Goal: Check status: Check status

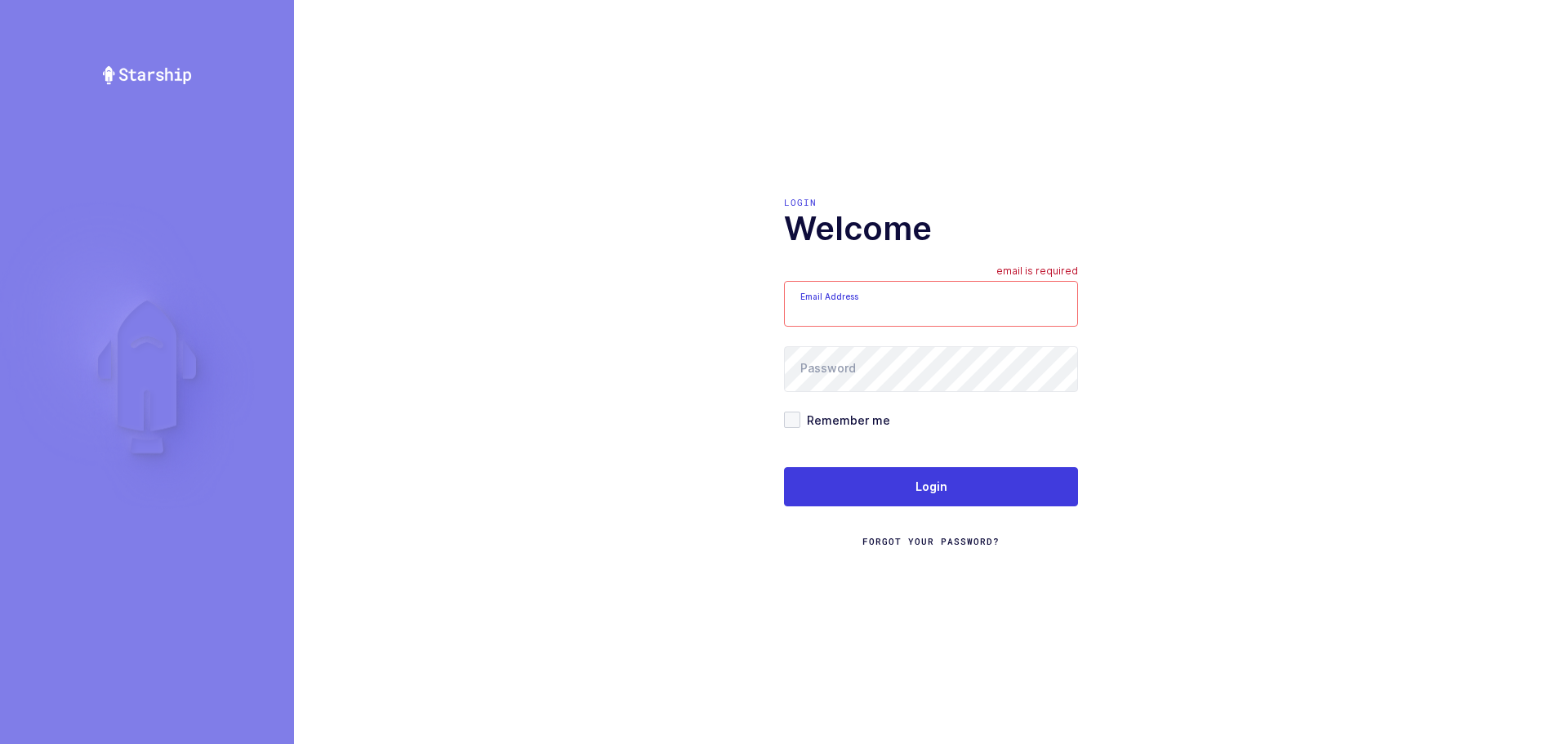
type input "mundo@janustrade.com"
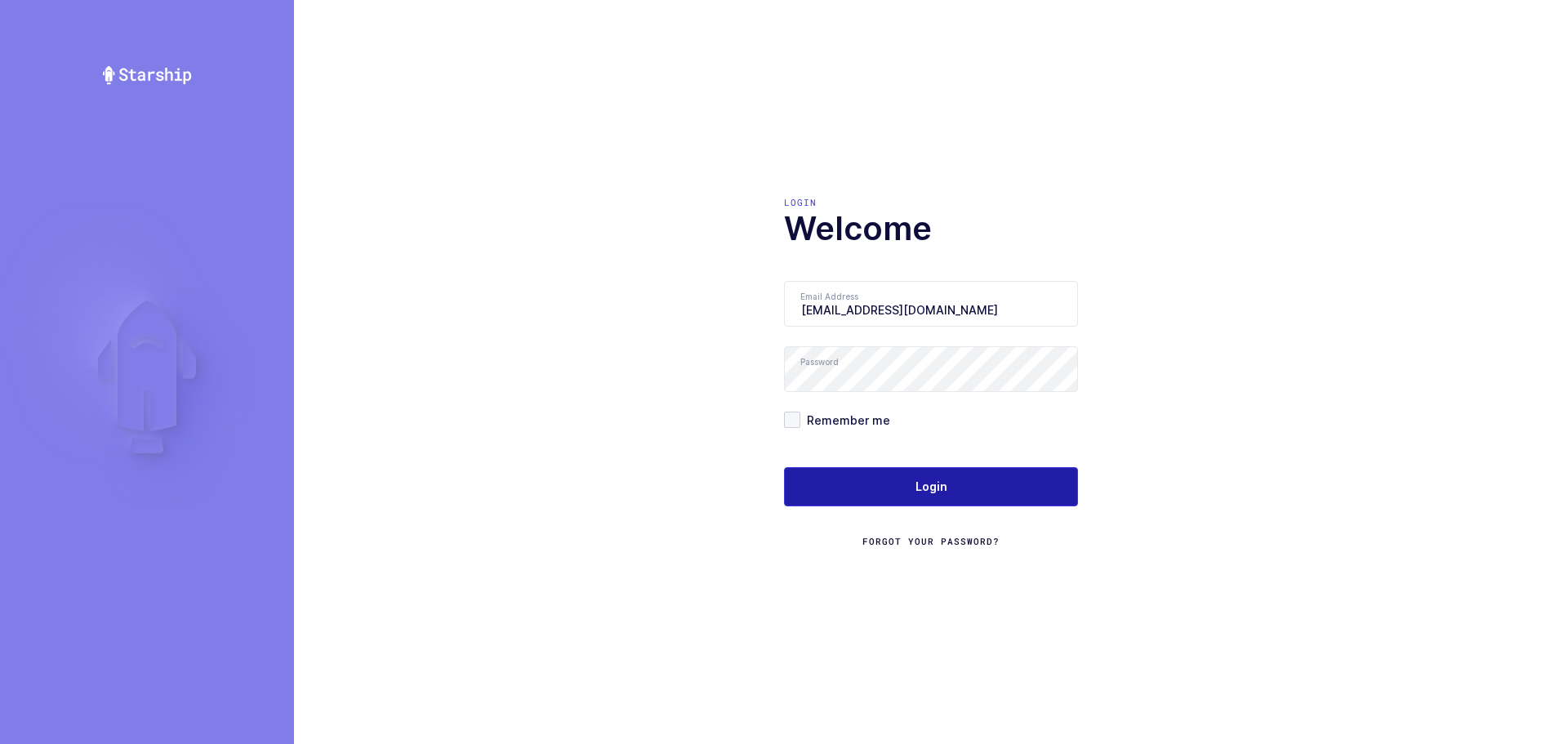
click at [883, 495] on button "Login" at bounding box center [931, 486] width 294 height 39
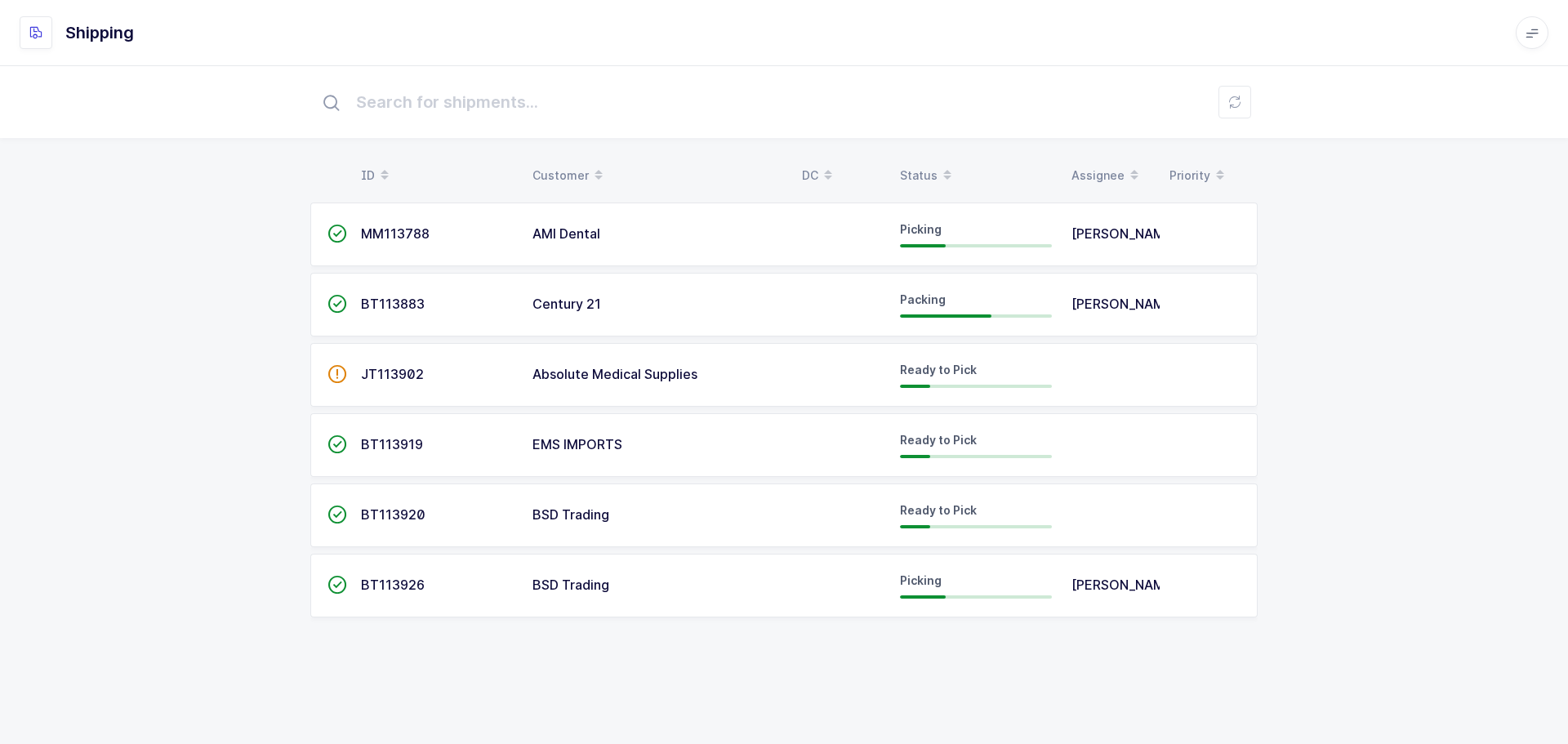
click at [393, 382] on span "JT113902" at bounding box center [392, 374] width 63 height 16
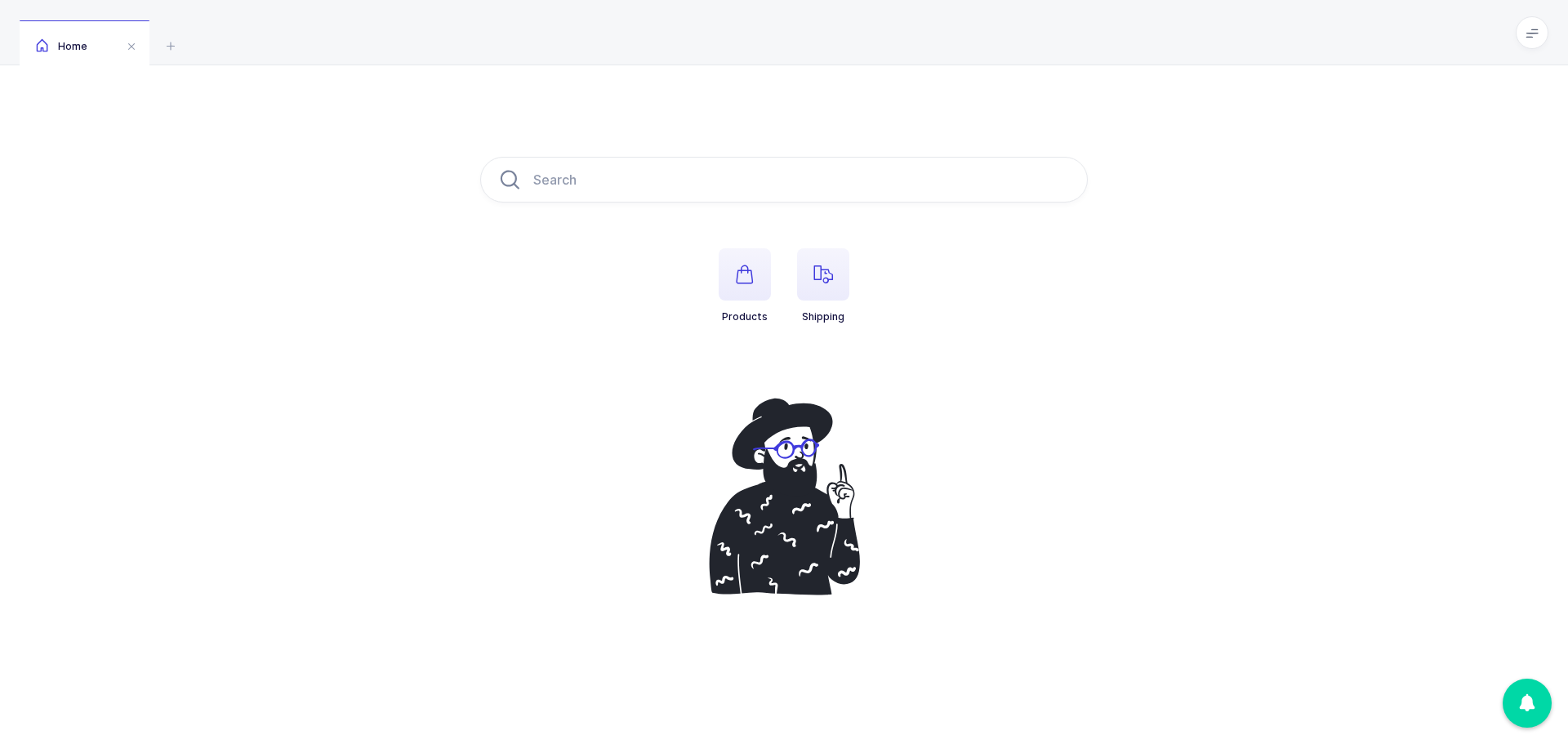
click at [813, 302] on button "Shipping" at bounding box center [823, 285] width 53 height 75
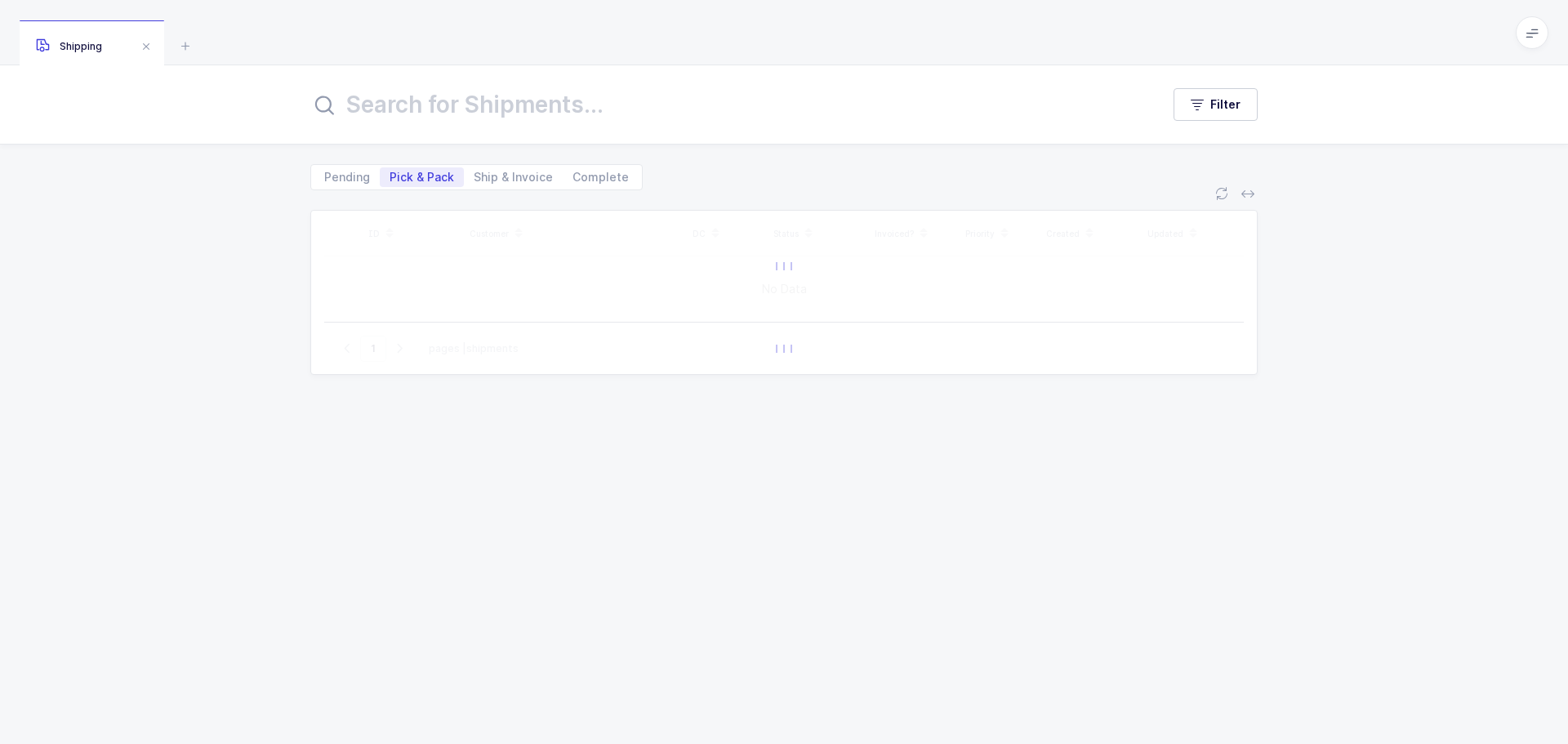
click at [518, 180] on span "Ship & Invoice" at bounding box center [513, 177] width 79 height 12
click at [474, 178] on input "Ship & Invoice" at bounding box center [469, 173] width 11 height 11
radio input "true"
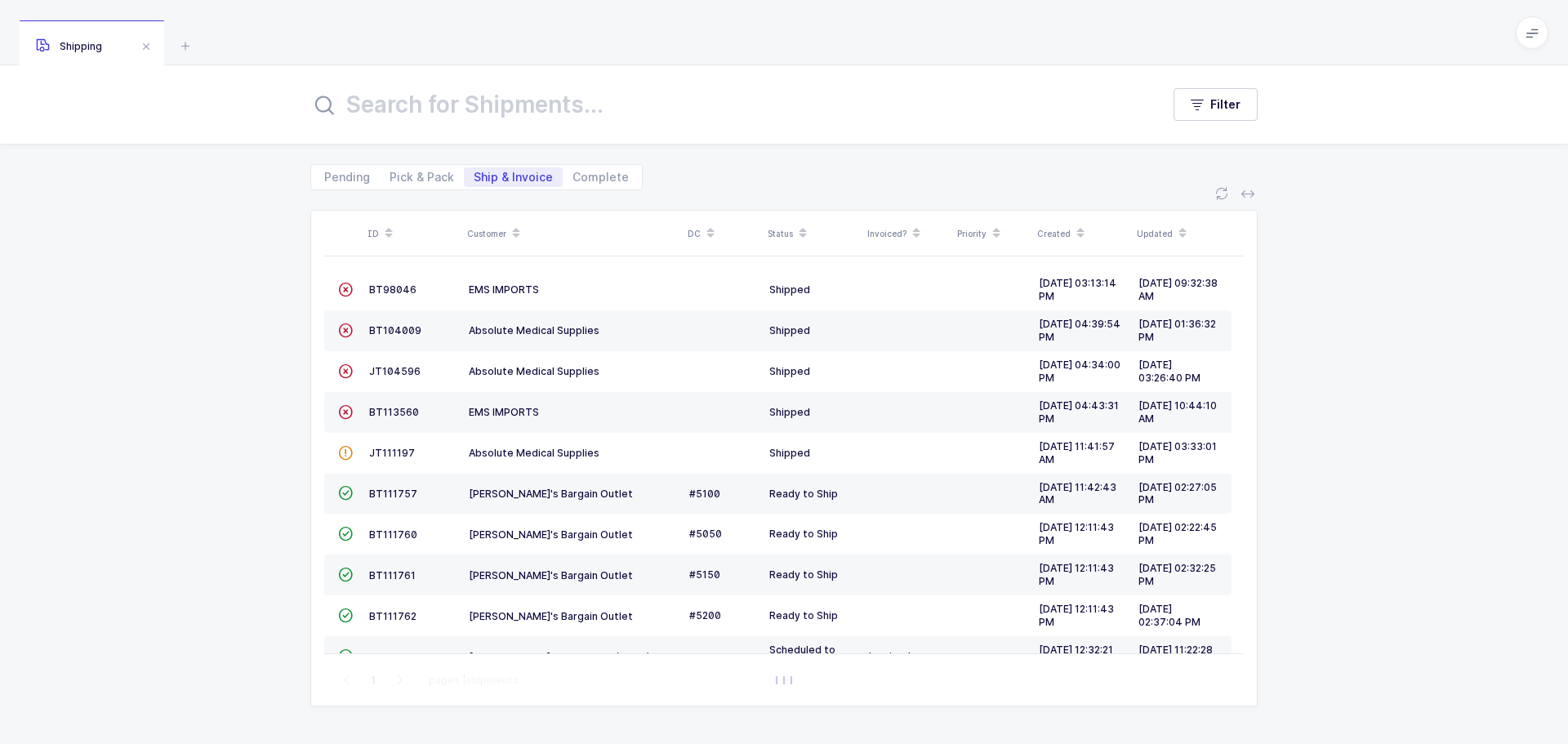
click at [401, 333] on span "BT104009" at bounding box center [395, 331] width 53 height 13
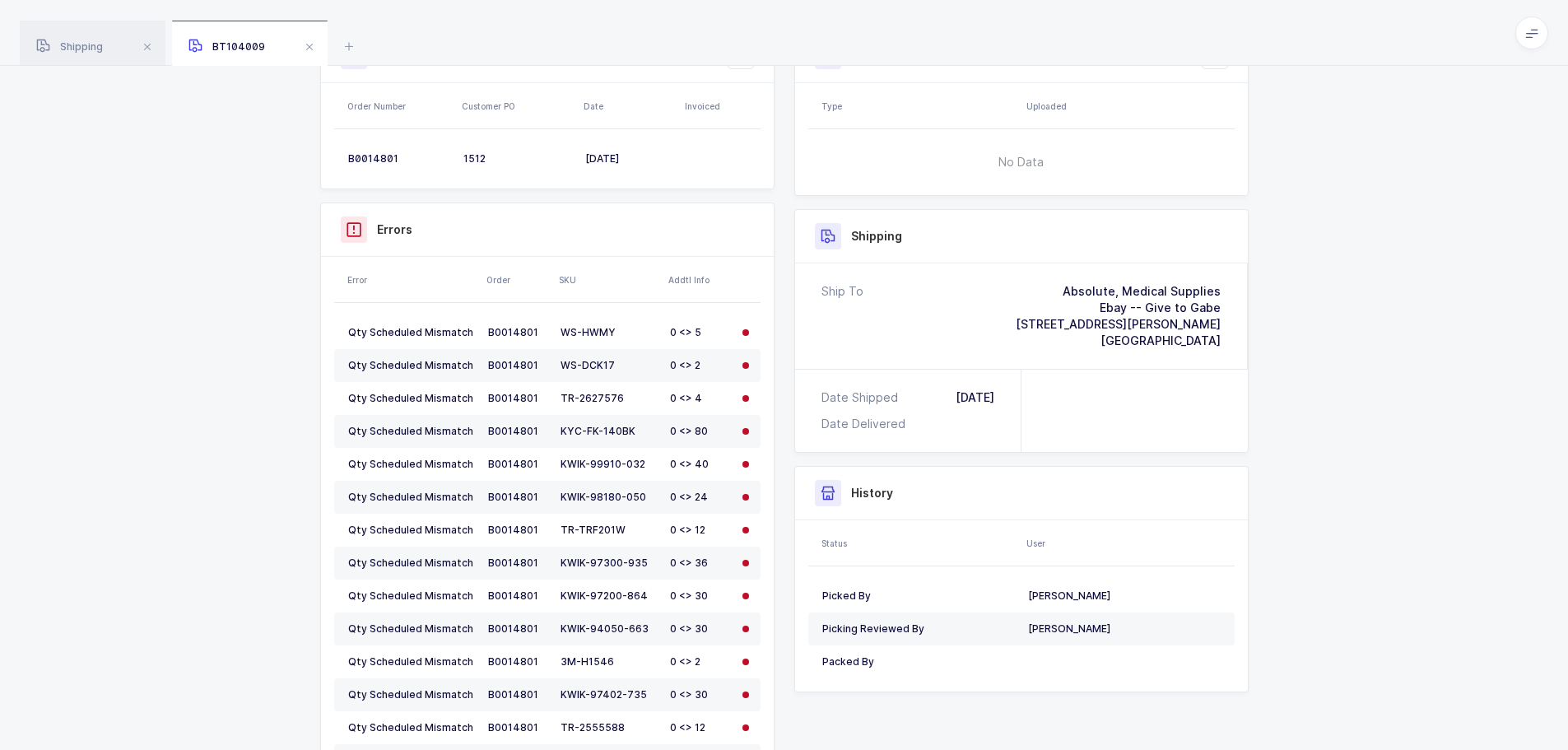
scroll to position [247, 0]
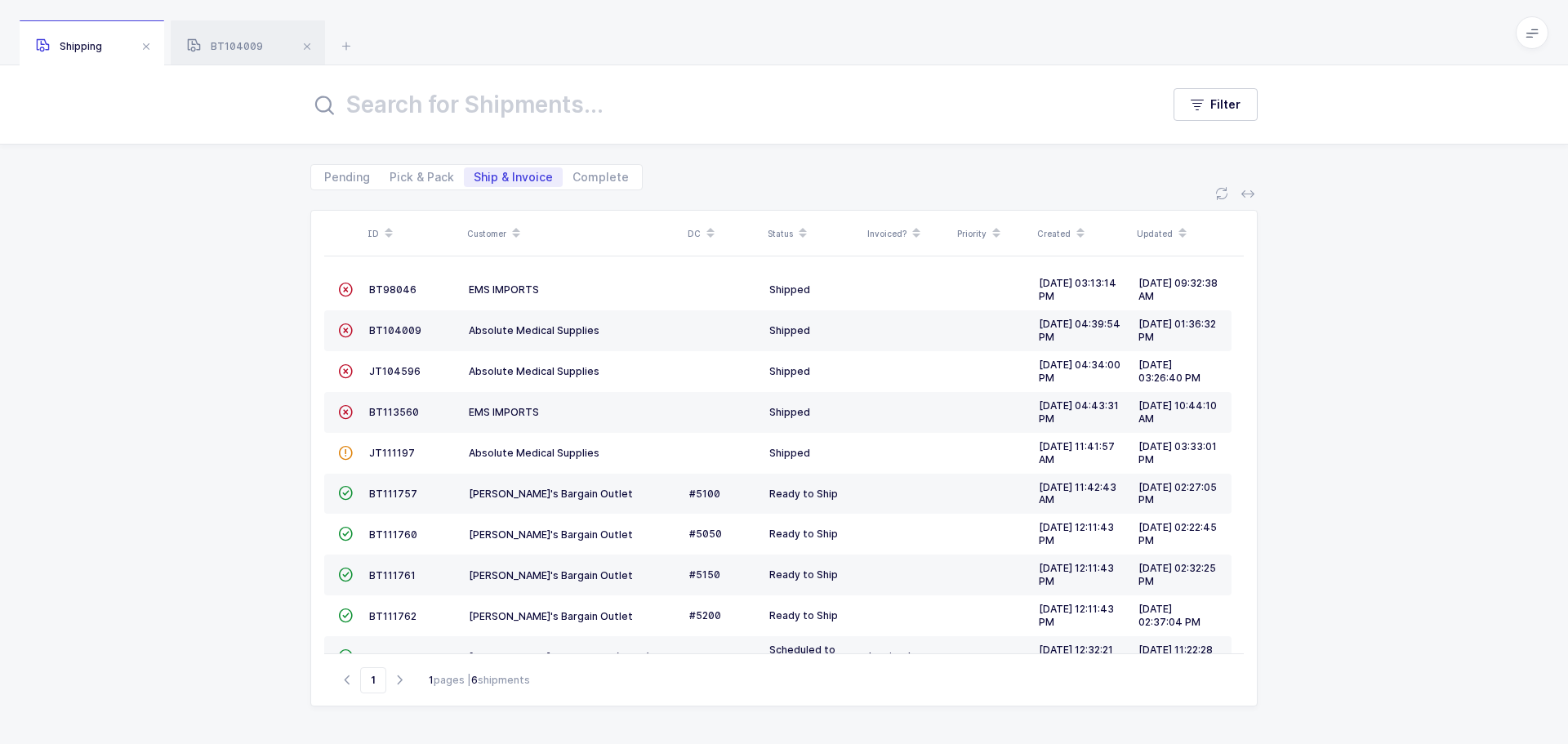
click at [425, 172] on span "Pick & Pack" at bounding box center [421, 177] width 64 height 12
click at [391, 172] on input "Pick & Pack" at bounding box center [385, 173] width 11 height 11
radio input "true"
radio input "false"
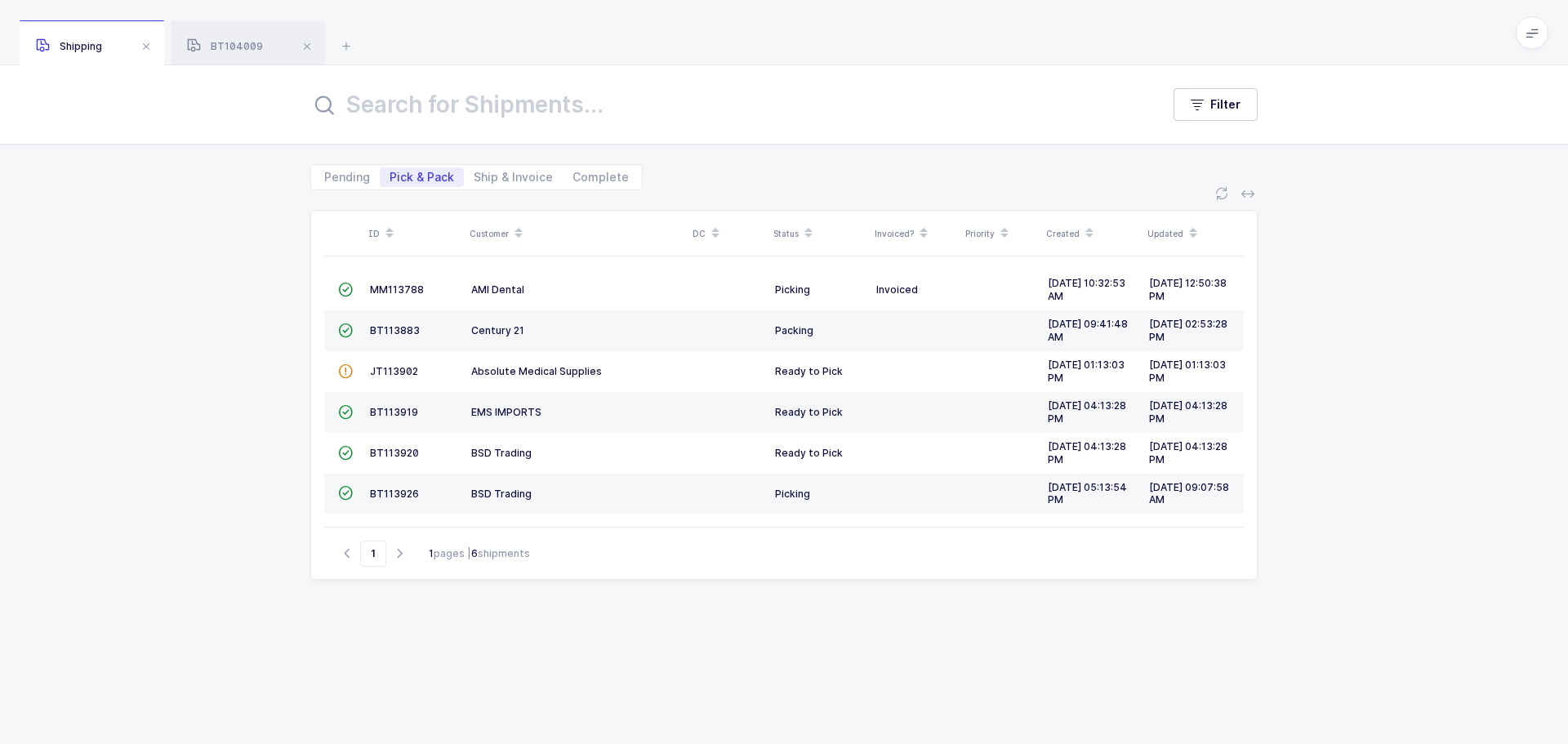
click at [431, 115] on input "text" at bounding box center [725, 104] width 830 height 39
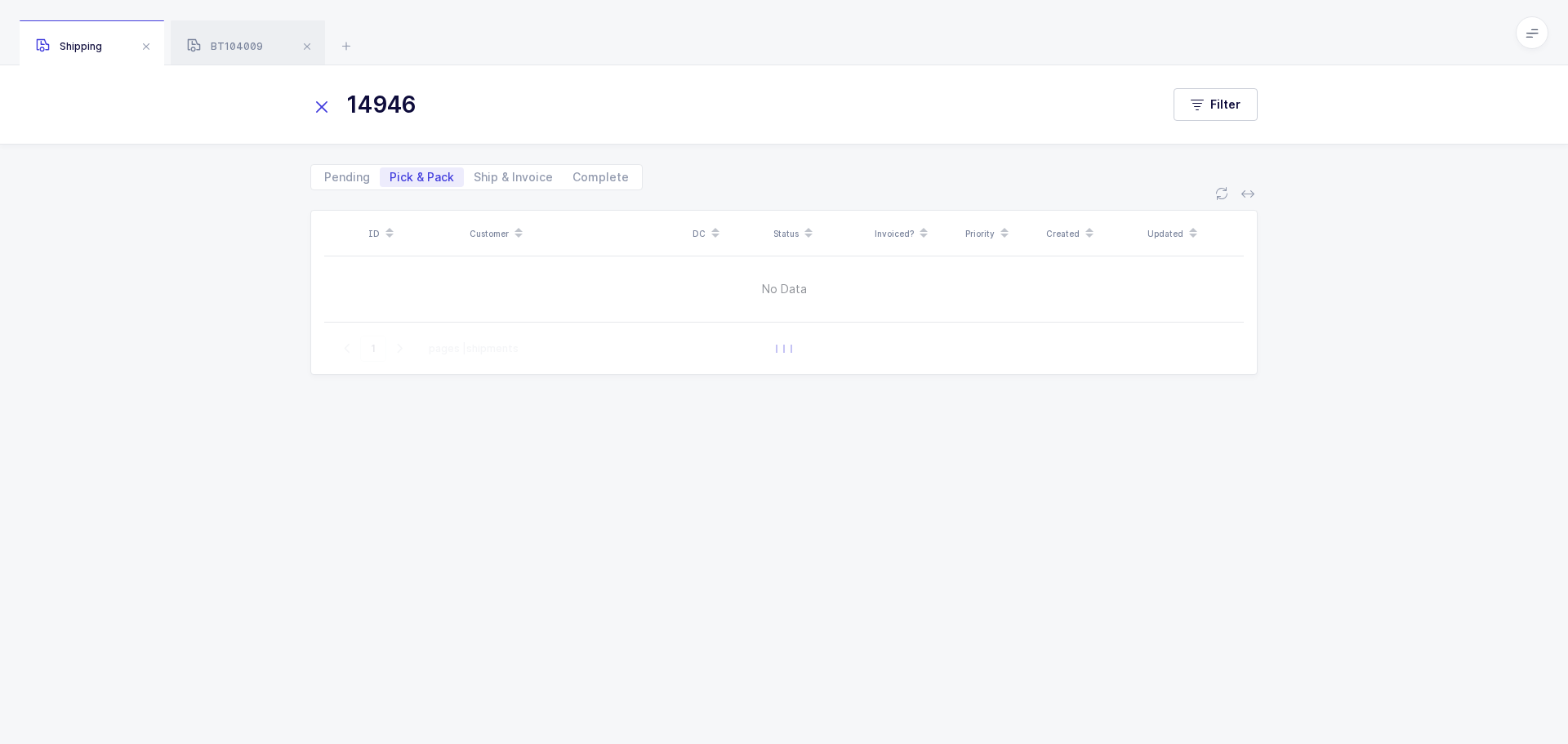
type input "14946"
click at [582, 169] on span "Complete" at bounding box center [601, 178] width 76 height 20
click at [574, 169] on input "Complete" at bounding box center [568, 173] width 11 height 11
radio input "true"
radio input "false"
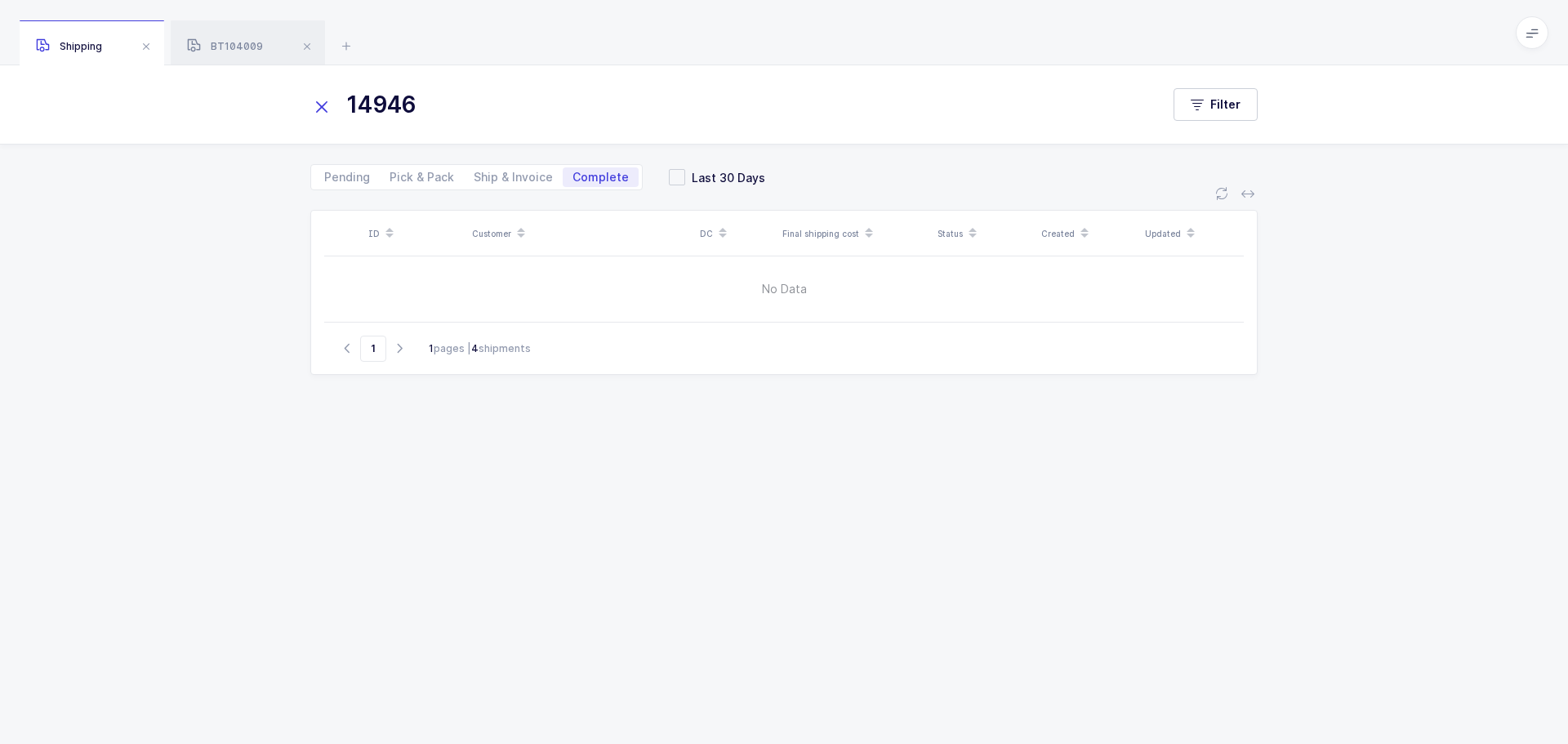
click at [505, 177] on span "Ship & Invoice" at bounding box center [513, 177] width 79 height 12
click at [474, 177] on input "Ship & Invoice" at bounding box center [469, 173] width 11 height 11
radio input "true"
radio input "false"
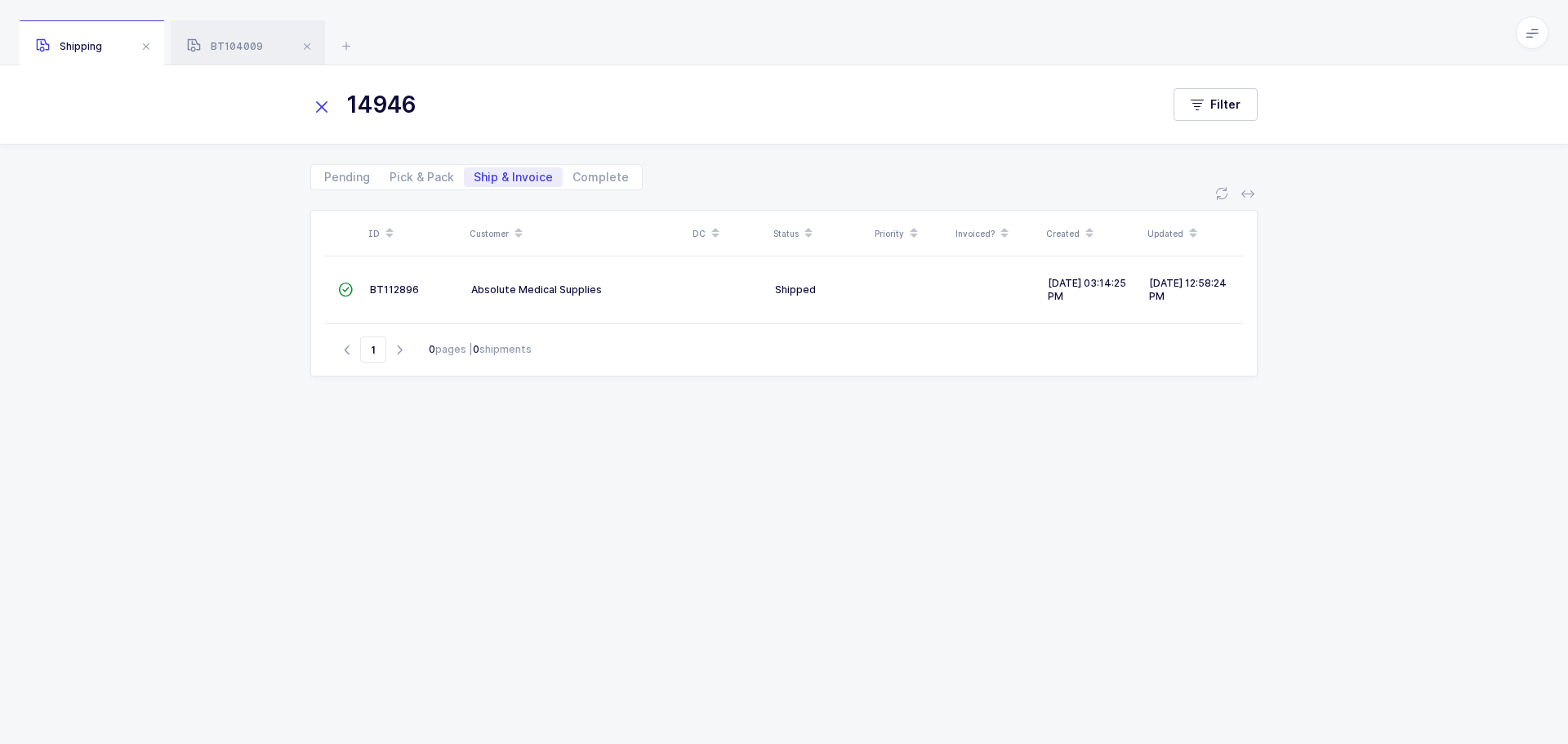
click at [426, 168] on div "Pending Pick & Pack Ship & Invoice Complete" at bounding box center [476, 177] width 333 height 26
click at [426, 169] on span "Pick & Pack" at bounding box center [421, 178] width 84 height 20
click at [391, 169] on input "Pick & Pack" at bounding box center [385, 173] width 11 height 11
radio input "true"
radio input "false"
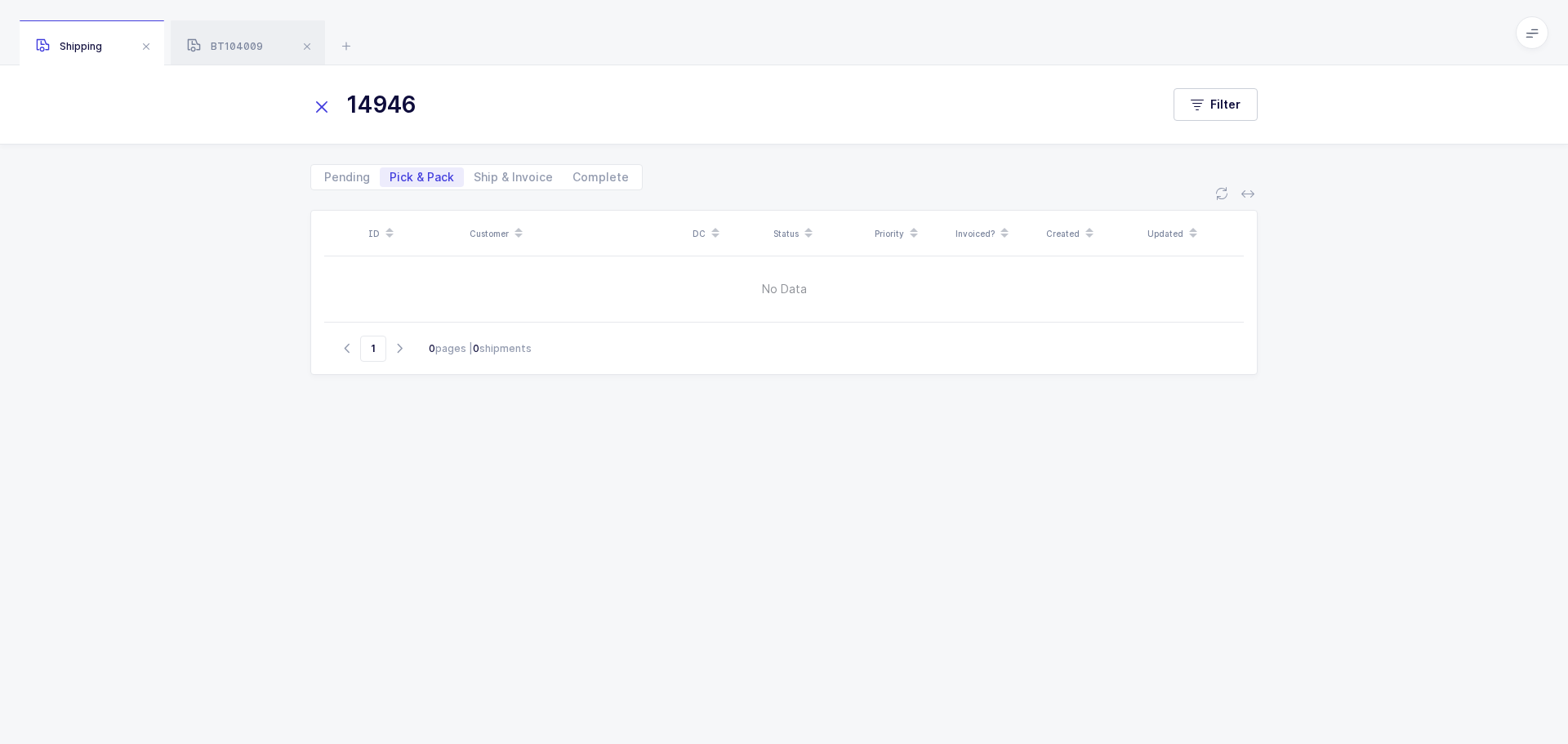
click at [343, 175] on span "Pending" at bounding box center [347, 177] width 45 height 12
click at [325, 175] on input "Pending" at bounding box center [320, 173] width 11 height 11
radio input "true"
click at [420, 188] on div "Pending Pick & Pack Ship & Invoice Complete" at bounding box center [476, 177] width 333 height 26
click at [415, 179] on span "Pick & Pack" at bounding box center [421, 177] width 64 height 12
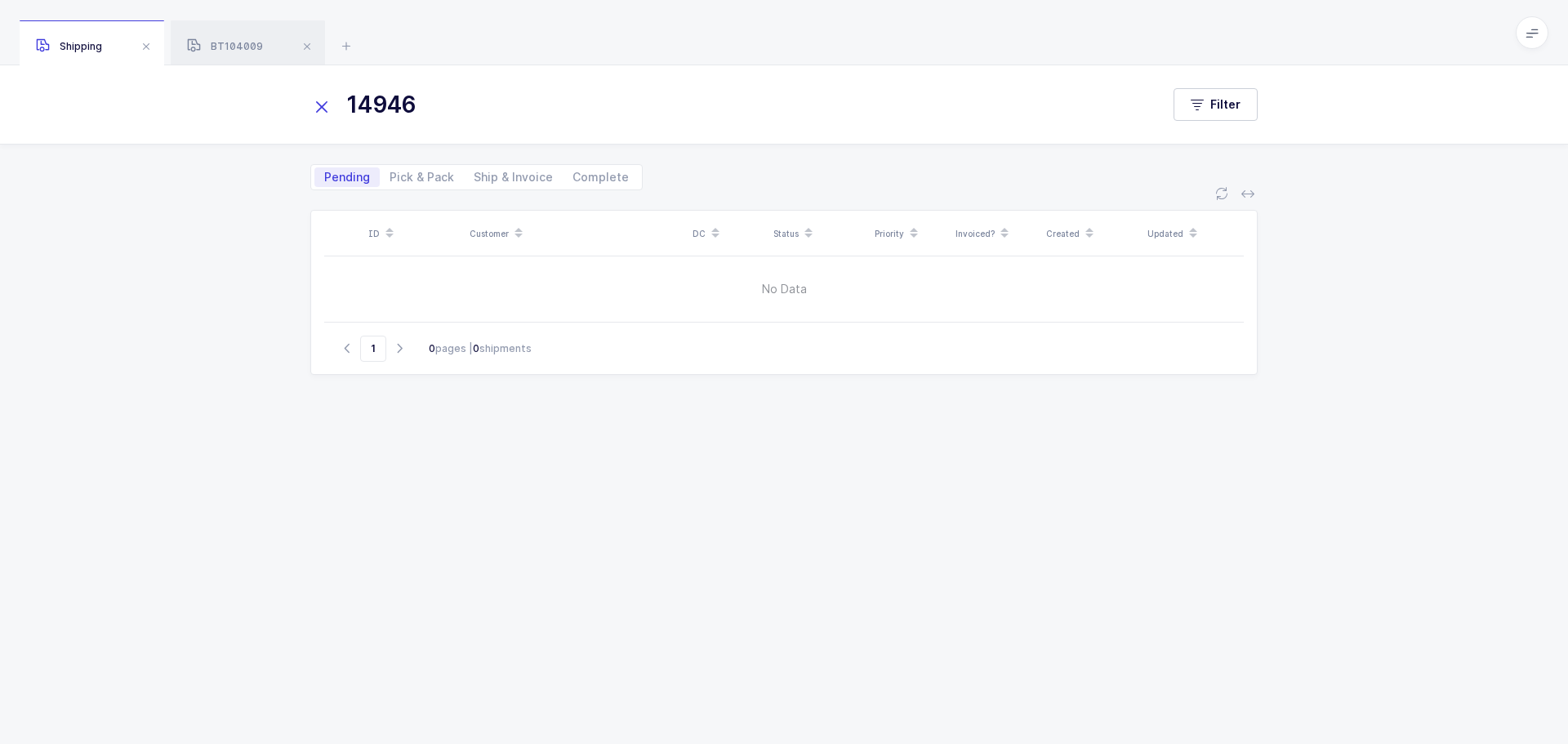
click at [391, 178] on input "Pick & Pack" at bounding box center [385, 173] width 11 height 11
radio input "true"
radio input "false"
click at [506, 188] on div "Pending Pick & Pack Ship & Invoice Complete" at bounding box center [476, 177] width 333 height 26
click at [504, 178] on span "Ship & Invoice" at bounding box center [513, 177] width 79 height 12
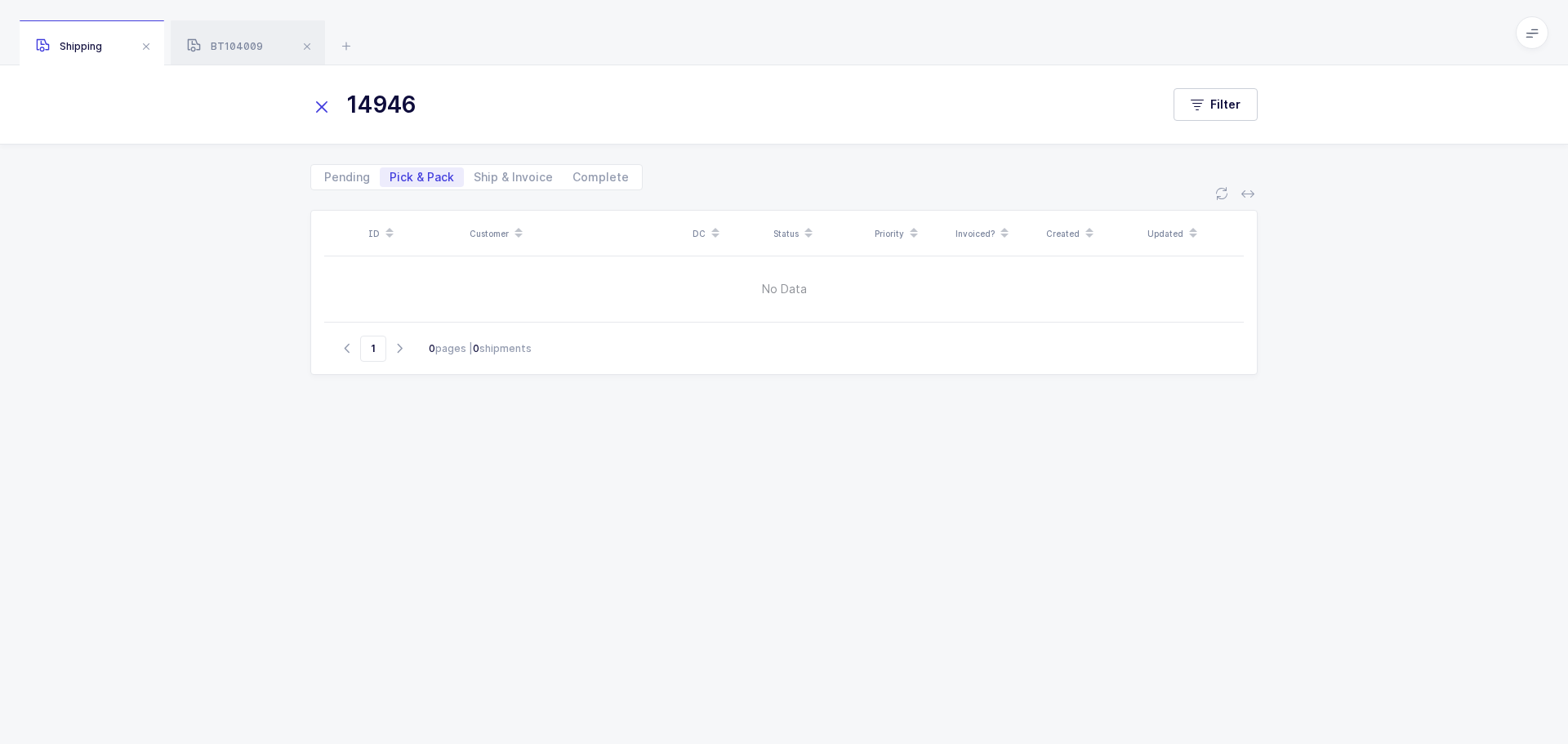
click at [474, 178] on input "Ship & Invoice" at bounding box center [469, 173] width 11 height 11
radio input "true"
click at [436, 184] on span "Pick & Pack" at bounding box center [421, 178] width 84 height 20
click at [391, 178] on input "Pick & Pack" at bounding box center [385, 173] width 11 height 11
radio input "true"
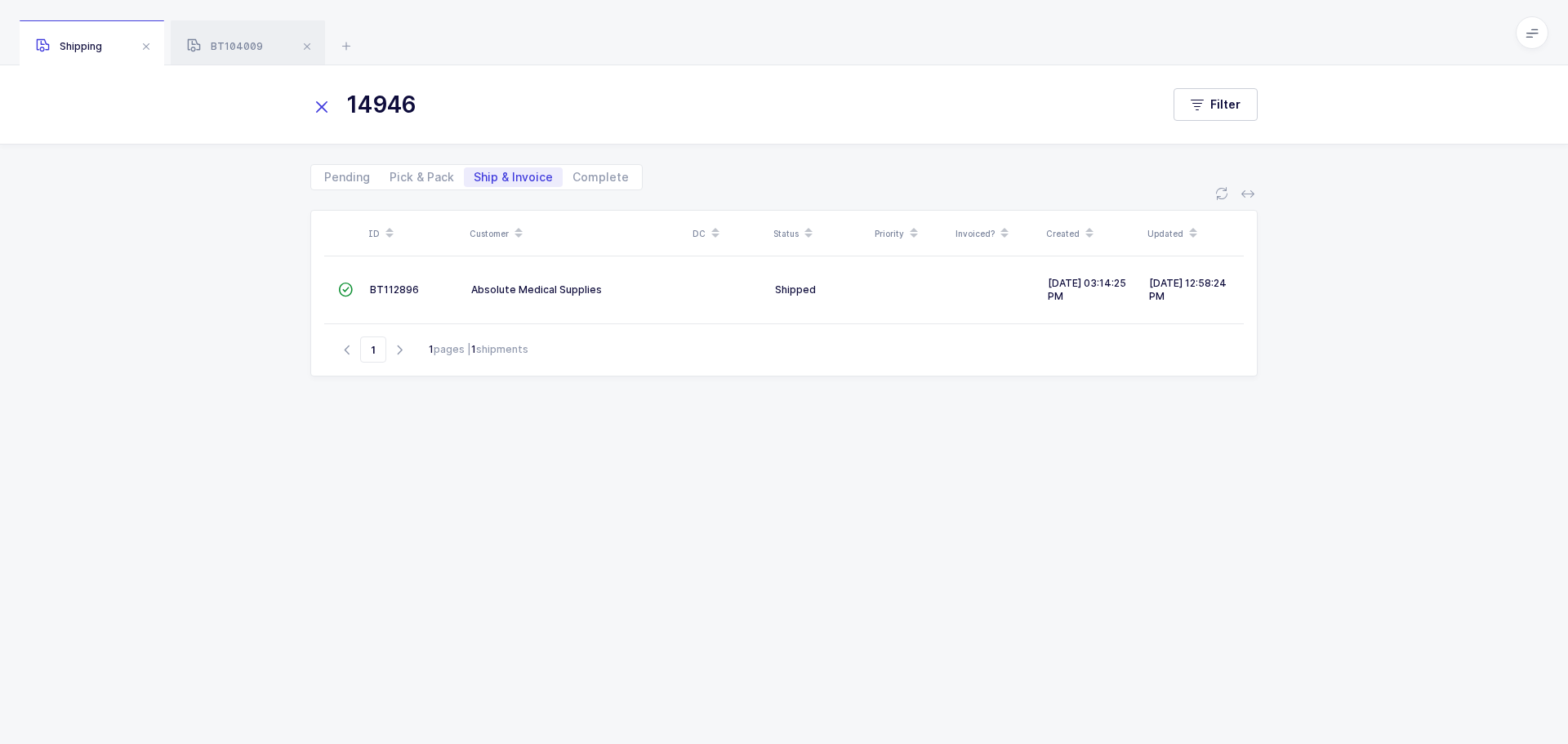
radio input "false"
click at [313, 109] on icon at bounding box center [321, 106] width 23 height 23
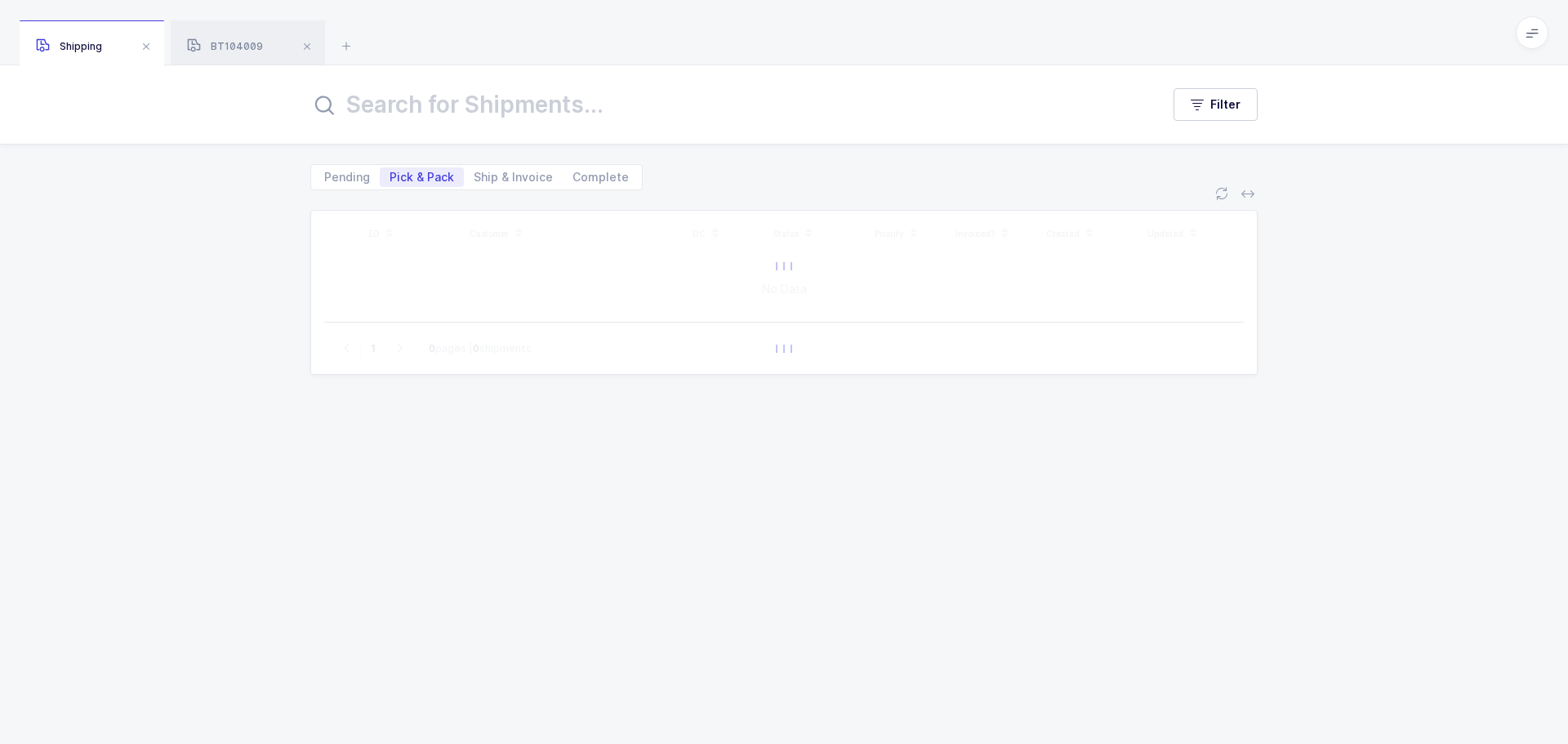
click at [353, 171] on span "Pending" at bounding box center [347, 177] width 45 height 12
click at [325, 171] on input "Pending" at bounding box center [320, 173] width 11 height 11
radio input "true"
radio input "false"
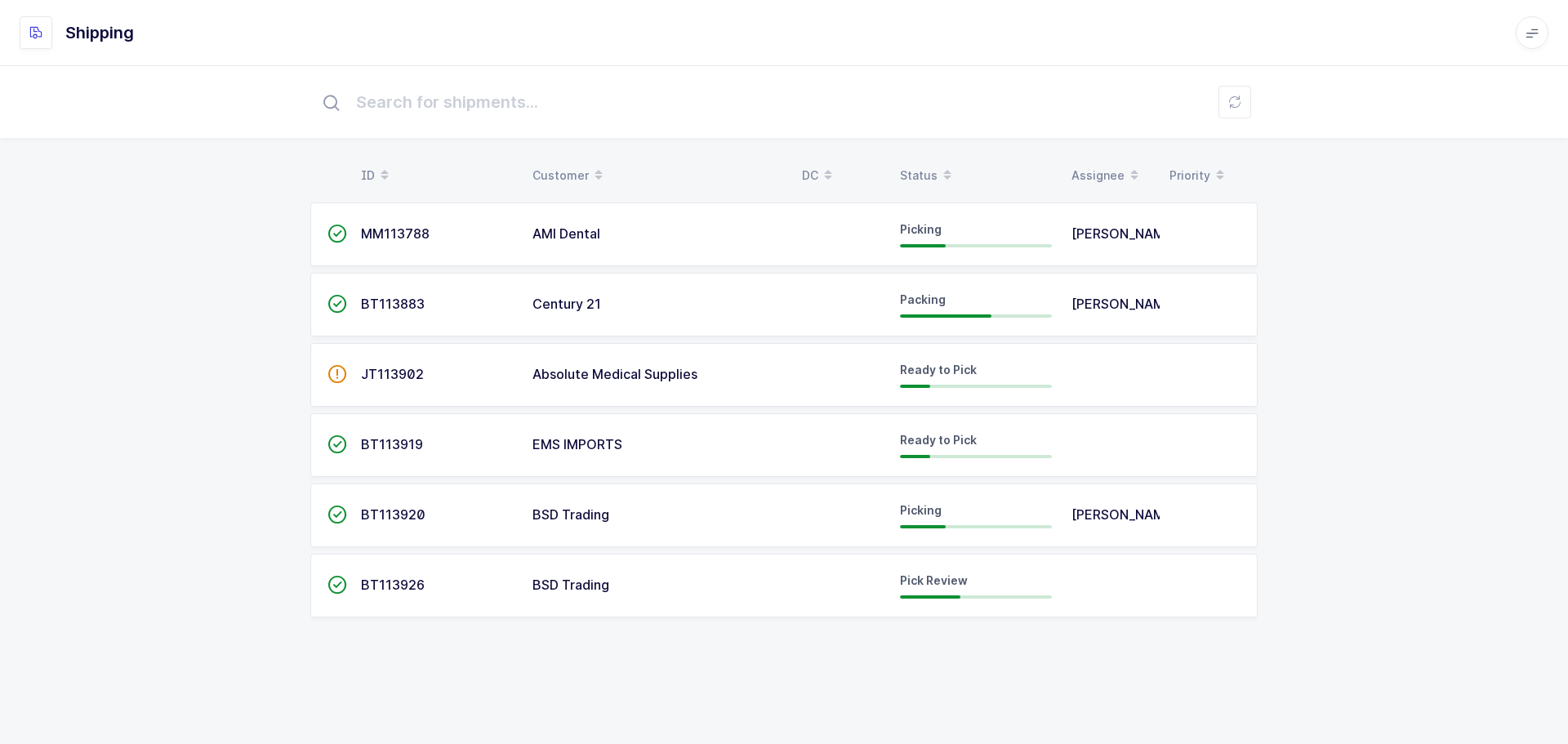
click at [907, 167] on div "Status" at bounding box center [976, 175] width 152 height 28
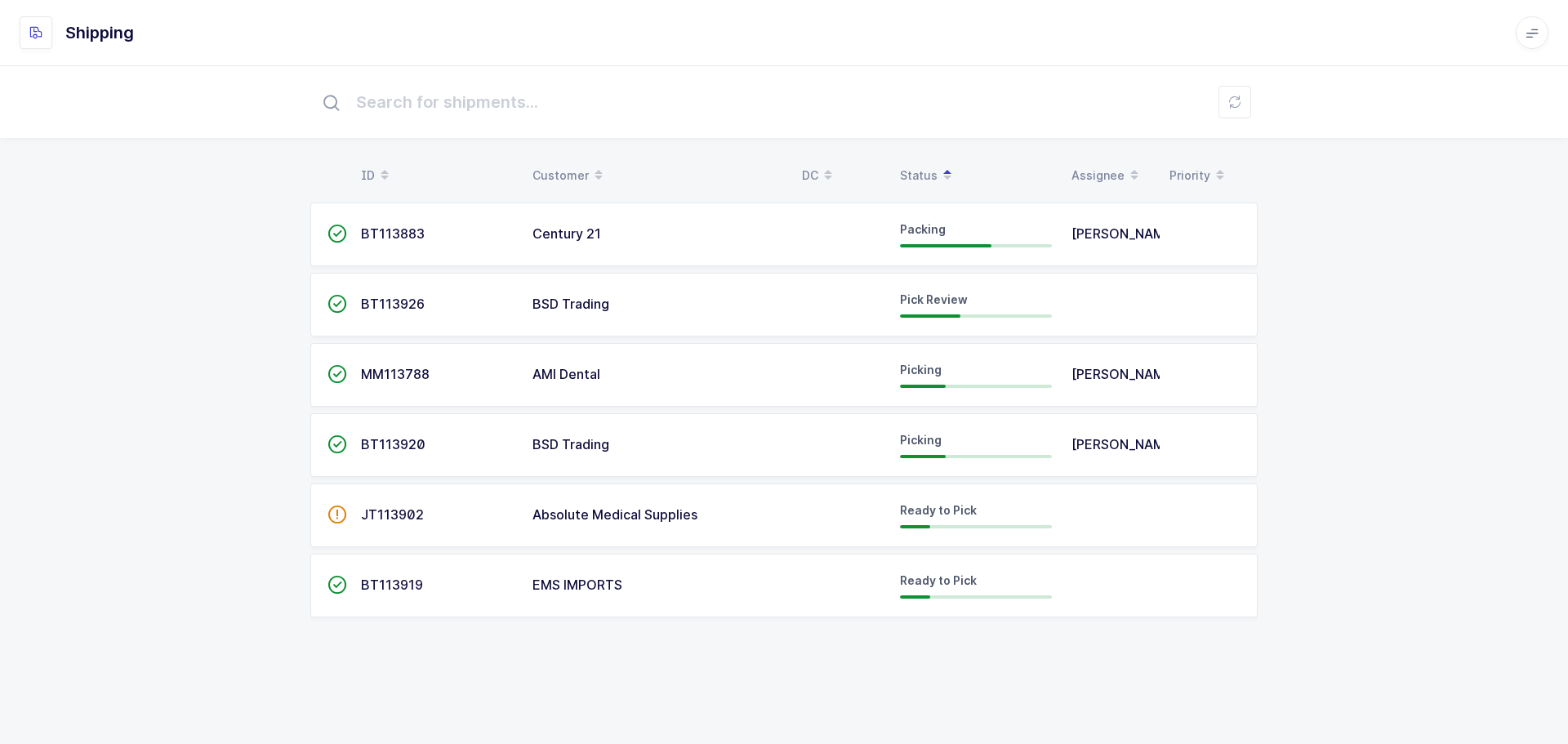
click at [374, 309] on span "BT113926" at bounding box center [392, 304] width 63 height 16
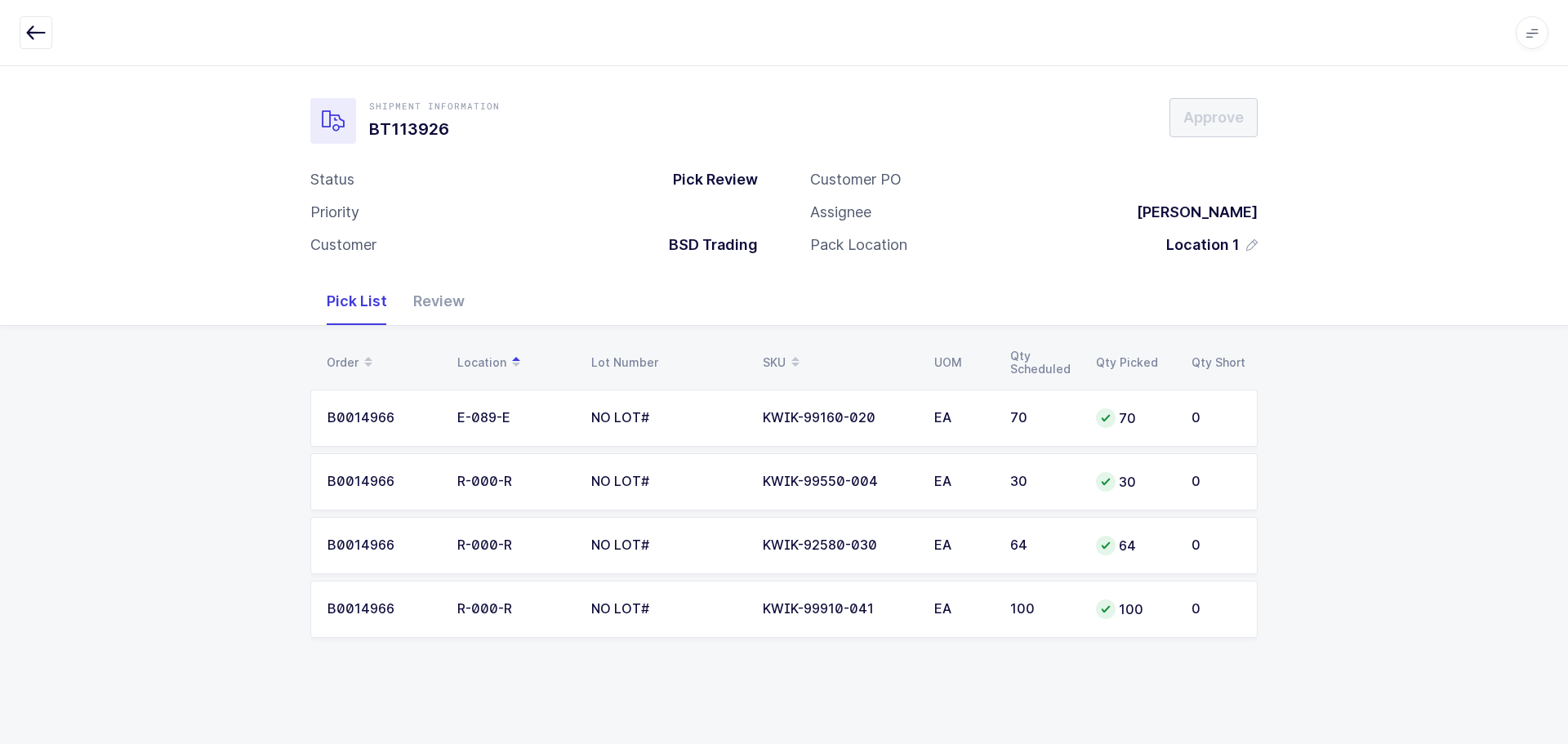
click at [191, 326] on div "Order Location Lot Number SKU UOM Qty Scheduled Qty Picked Qty Short B0014966 E…" at bounding box center [784, 501] width 1568 height 351
click at [37, 35] on icon "button" at bounding box center [36, 33] width 20 height 20
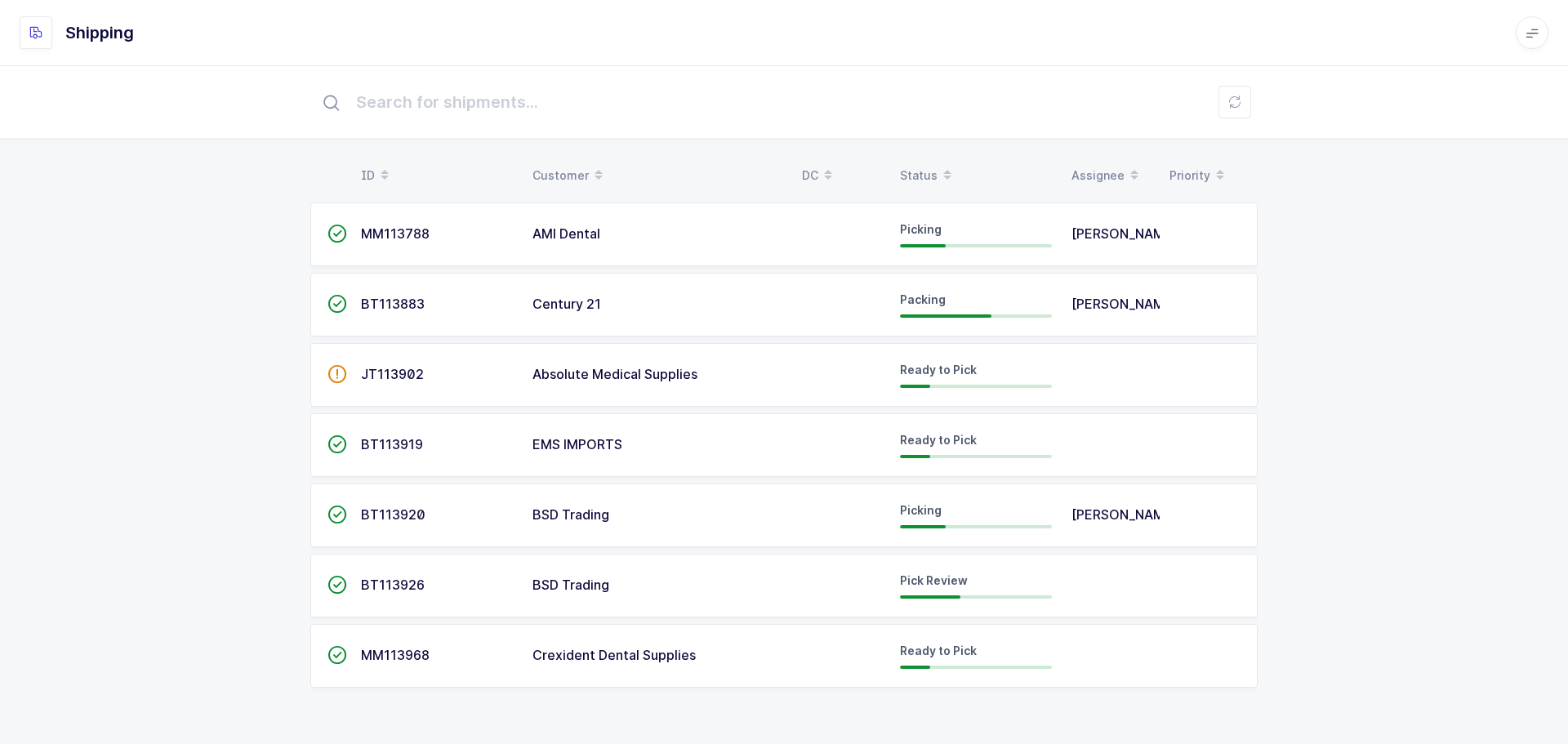
click at [924, 166] on div "Status" at bounding box center [976, 175] width 152 height 28
